Goal: Find specific page/section: Find specific page/section

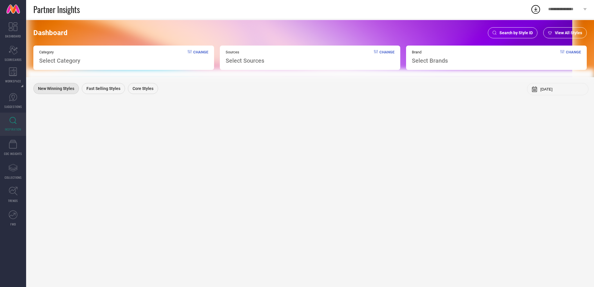
click at [563, 34] on span "View All Styles" at bounding box center [568, 32] width 27 height 5
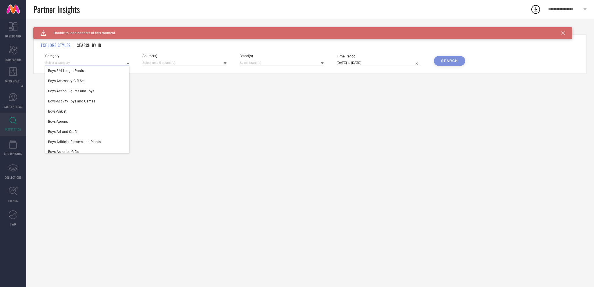
click at [92, 61] on input at bounding box center [87, 63] width 84 height 6
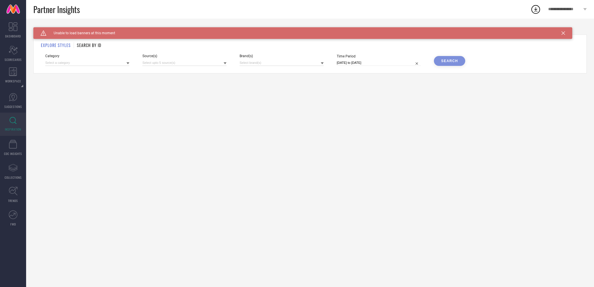
click at [96, 46] on h1 "SEARCH BY ID" at bounding box center [89, 45] width 24 height 6
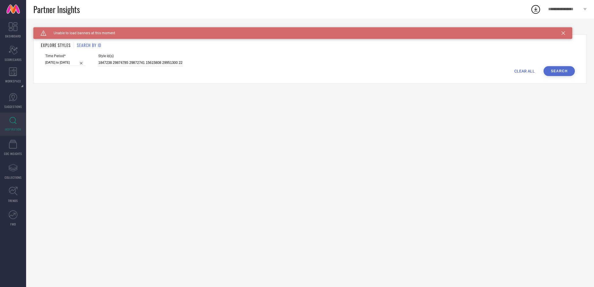
click at [119, 64] on input "1847238 29874785 29872741 15615808 29951300 22796752 15615842 19496126 13859202…" at bounding box center [140, 62] width 84 height 7
paste input "29951306 29951314 29901917 29901895 31304438 31304688 30942367 30942337 2739316…"
type input "29951306 29951314 29901917 29901895 31304438 31304688 30942367 30942337 2739316…"
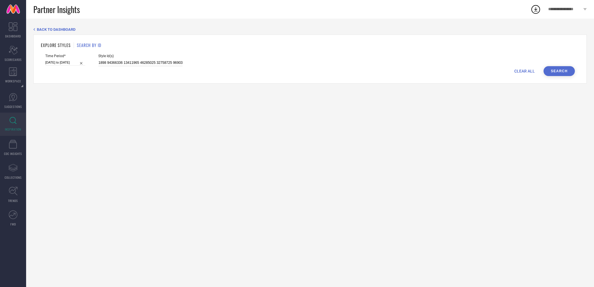
select select "2"
select select "2025"
select select "3"
select select "2025"
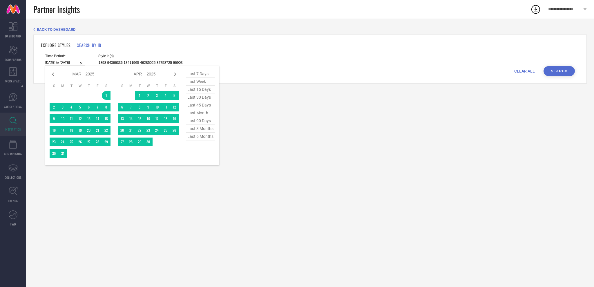
click at [71, 63] on input "01-03-2025 to 30-08-2025" at bounding box center [65, 62] width 40 height 6
type input "29951306 29951314 29901917 29901895 31304438 31304688 30942367 30942337 2739316…"
click at [197, 134] on span "last 6 months" at bounding box center [200, 136] width 29 height 8
type input "[DATE] to [DATE]"
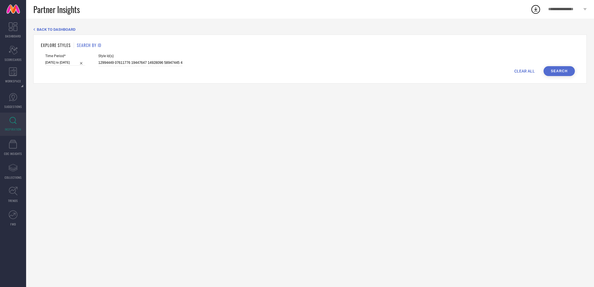
click at [558, 72] on button "Search" at bounding box center [558, 71] width 31 height 10
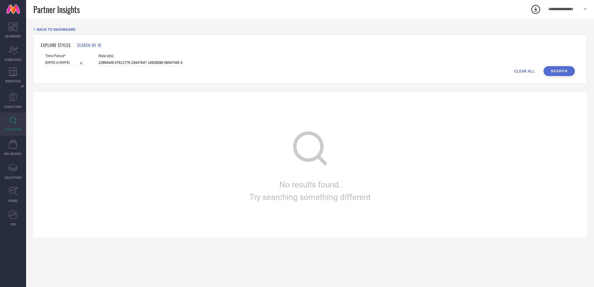
click at [175, 62] on input at bounding box center [140, 62] width 84 height 7
click at [63, 59] on div "Time Period* 01-04-2025 to 30-09-2025" at bounding box center [65, 60] width 40 height 12
select select "3"
select select "2025"
select select "4"
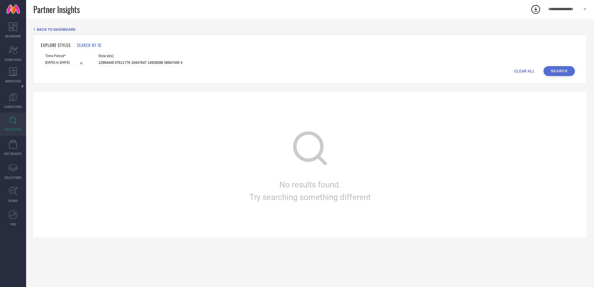
select select "2025"
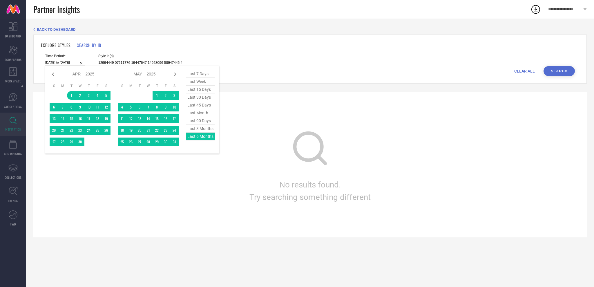
click at [65, 63] on input "[DATE] to [DATE]" at bounding box center [65, 62] width 40 height 6
click at [207, 137] on div "last 7 days last week last 15 days last 30 days last 45 days last month last 90…" at bounding box center [200, 109] width 29 height 79
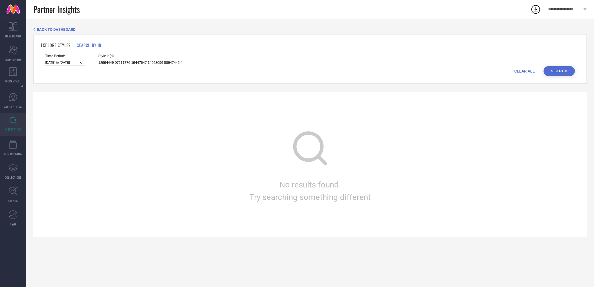
click at [142, 60] on input at bounding box center [140, 62] width 84 height 7
paste input "29951306 29951314 29901917 29901895 31304438 31304688 30942367 30942337 2739316…"
type input "29951306 29951314 29901917 29901895 31304438 31304688 30942367 30942337 2739316…"
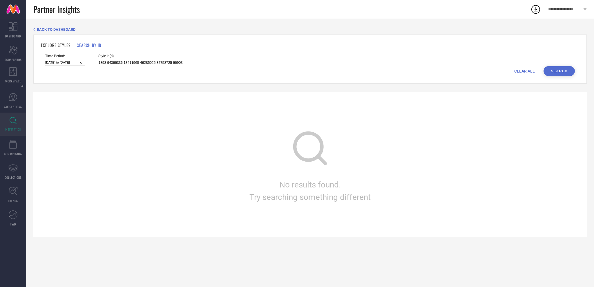
scroll to position [0, 0]
click at [558, 73] on button "Search" at bounding box center [558, 71] width 31 height 10
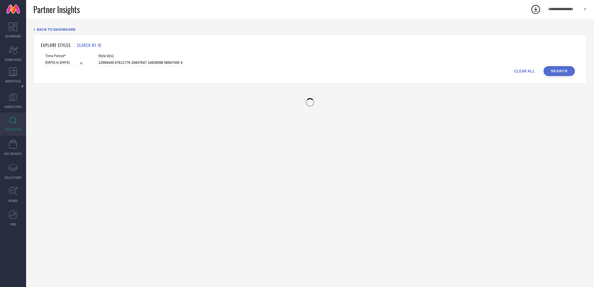
click at [558, 73] on button "Search" at bounding box center [558, 71] width 31 height 10
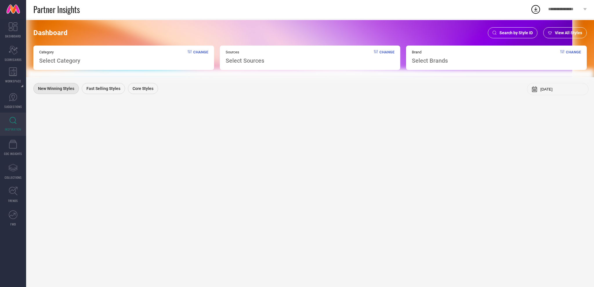
click at [517, 34] on span "Search by Style ID" at bounding box center [515, 32] width 33 height 5
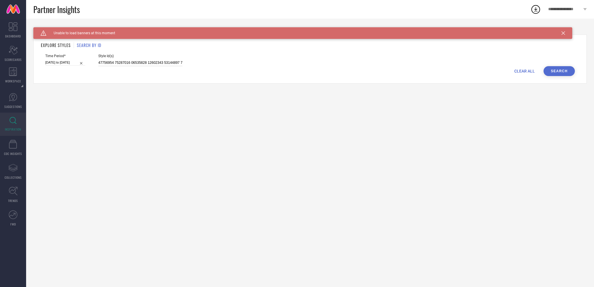
click at [135, 63] on input at bounding box center [140, 62] width 84 height 7
click at [559, 72] on button "Search" at bounding box center [558, 71] width 31 height 10
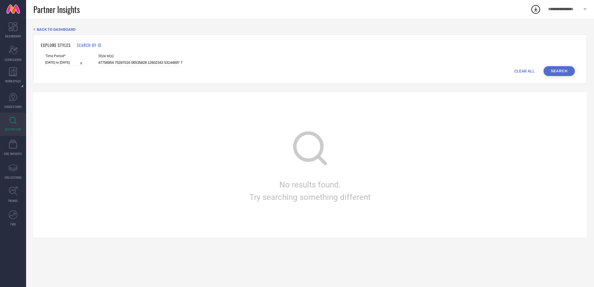
click at [59, 46] on h1 "EXPLORE STYLES" at bounding box center [56, 45] width 30 height 6
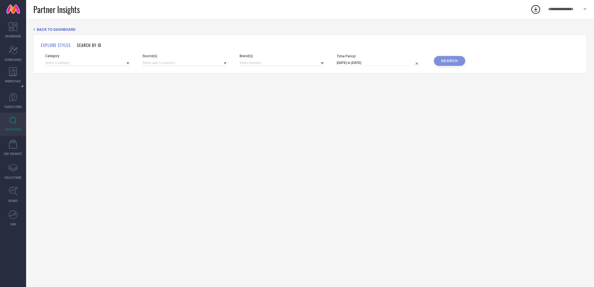
click at [84, 46] on h1 "SEARCH BY ID" at bounding box center [89, 45] width 24 height 6
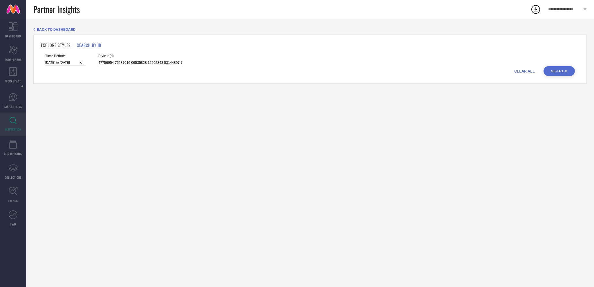
click at [117, 65] on input at bounding box center [140, 62] width 84 height 7
click at [560, 73] on button "Search" at bounding box center [558, 71] width 31 height 10
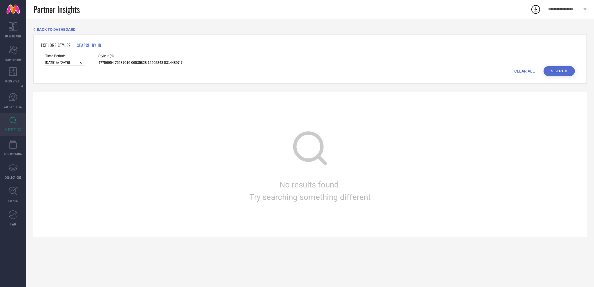
select select "3"
select select "2025"
select select "4"
select select "2025"
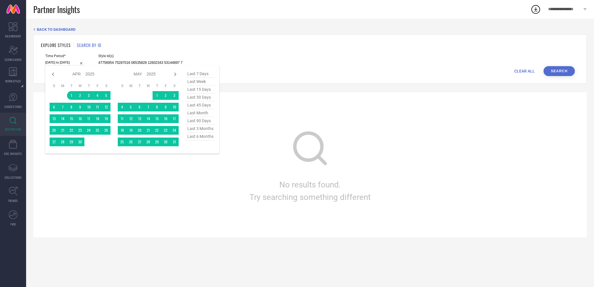
click at [70, 61] on input "[DATE] to [DATE]" at bounding box center [65, 62] width 40 height 6
click at [207, 137] on span "last 6 months" at bounding box center [200, 136] width 29 height 8
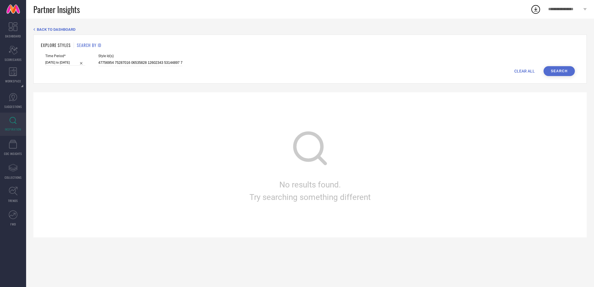
click at [560, 73] on button "Search" at bounding box center [558, 71] width 31 height 10
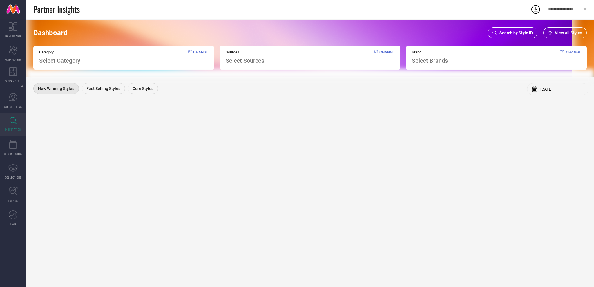
click at [567, 35] on span "View All Styles" at bounding box center [568, 32] width 27 height 5
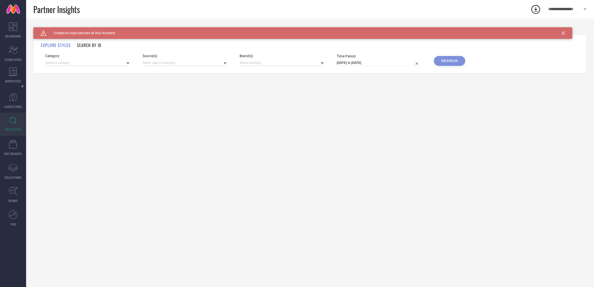
click at [93, 46] on h1 "SEARCH BY ID" at bounding box center [89, 45] width 24 height 6
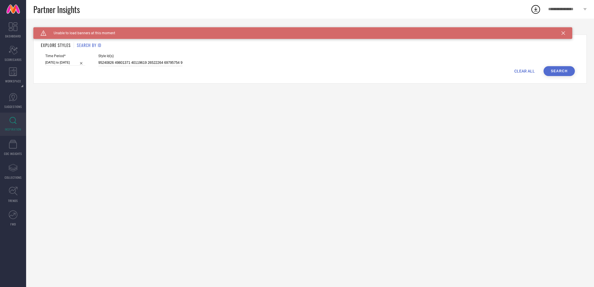
click at [116, 63] on input at bounding box center [140, 62] width 84 height 7
click at [560, 68] on button "Search" at bounding box center [558, 71] width 31 height 10
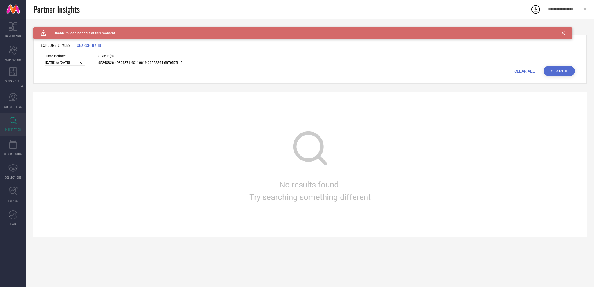
click at [182, 59] on div "Time Period* [DATE] to [DATE] Style Id(s)" at bounding box center [309, 60] width 529 height 12
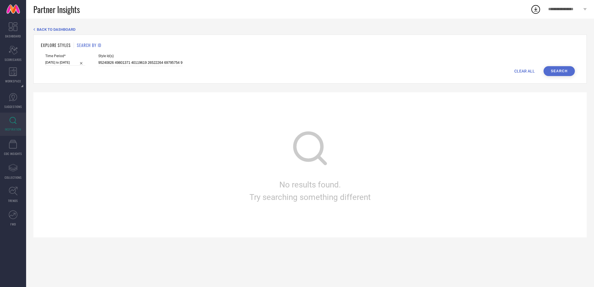
click at [138, 57] on span "Style Id(s)" at bounding box center [140, 56] width 84 height 4
